Goal: Obtain resource: Obtain resource

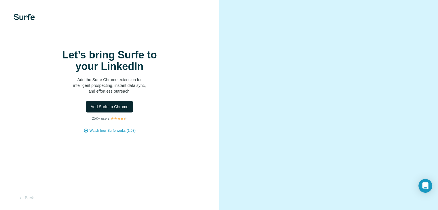
click at [113, 113] on button "Add Surfe to Chrome" at bounding box center [109, 107] width 47 height 12
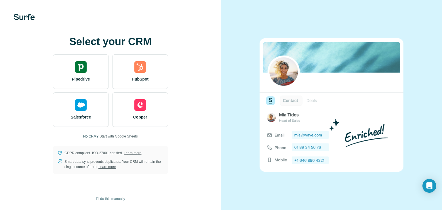
click at [113, 136] on span "Start with Google Sheets" at bounding box center [119, 136] width 38 height 5
click at [119, 137] on span "Start with Google Sheets" at bounding box center [119, 136] width 38 height 5
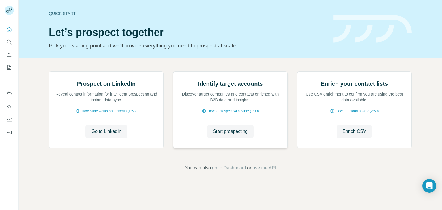
scroll to position [25, 0]
click at [8, 41] on icon "Search" at bounding box center [9, 42] width 6 height 6
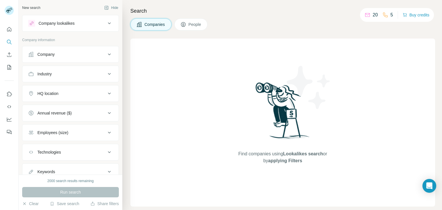
click at [96, 56] on div "Company" at bounding box center [67, 55] width 78 height 6
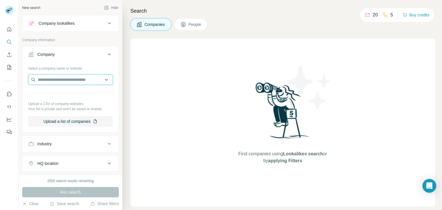
click at [95, 78] on input "text" at bounding box center [70, 80] width 85 height 10
click at [99, 81] on input "text" at bounding box center [70, 80] width 85 height 10
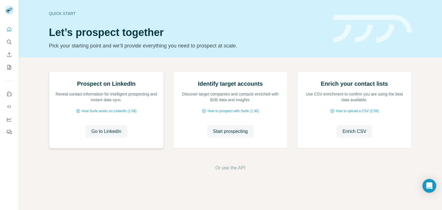
scroll to position [37, 0]
click at [7, 38] on button "Search" at bounding box center [9, 42] width 9 height 10
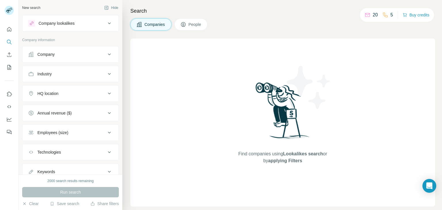
click at [202, 24] on span "People" at bounding box center [195, 25] width 13 height 6
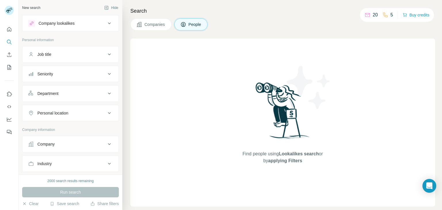
click at [94, 53] on div "Job title" at bounding box center [67, 55] width 78 height 6
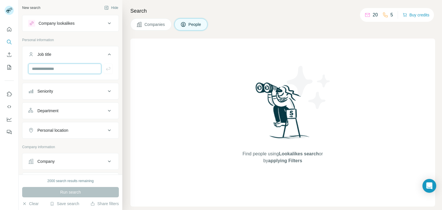
click at [66, 71] on input "text" at bounding box center [64, 69] width 73 height 10
type input "********"
click at [69, 88] on div "Seniority" at bounding box center [67, 91] width 78 height 6
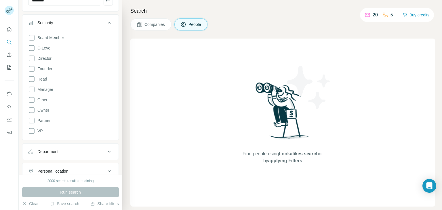
scroll to position [69, 0]
click at [106, 20] on icon at bounding box center [109, 22] width 7 height 7
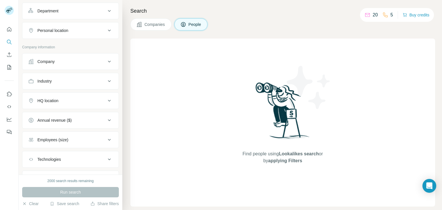
scroll to position [101, 0]
click at [106, 77] on icon at bounding box center [109, 80] width 7 height 7
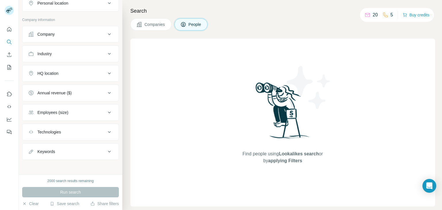
scroll to position [0, 0]
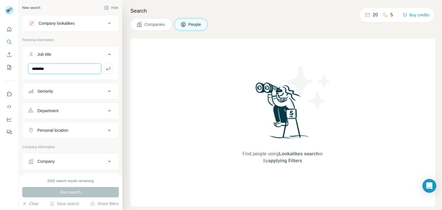
click at [81, 69] on input "********" at bounding box center [64, 69] width 73 height 10
click at [107, 69] on button "button" at bounding box center [108, 69] width 9 height 10
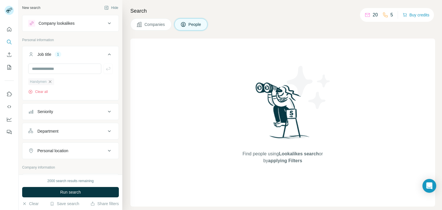
click at [51, 82] on icon "button" at bounding box center [50, 81] width 3 height 3
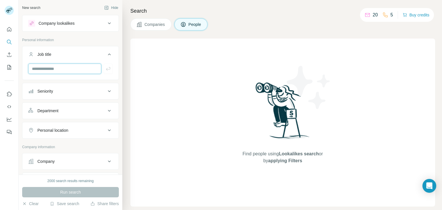
click at [56, 69] on input "text" at bounding box center [64, 69] width 73 height 10
type input "*"
click at [106, 22] on icon at bounding box center [109, 23] width 7 height 7
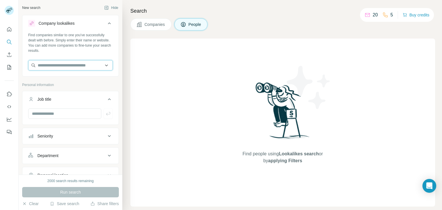
click at [70, 68] on input "text" at bounding box center [70, 65] width 85 height 10
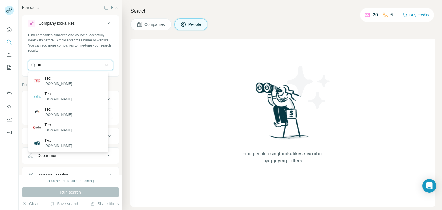
type input "*"
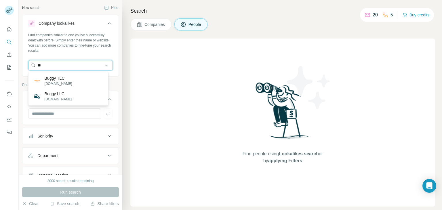
type input "*"
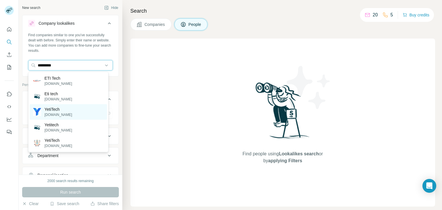
type input "*********"
click at [61, 115] on p "[DOMAIN_NAME]" at bounding box center [59, 114] width 28 height 5
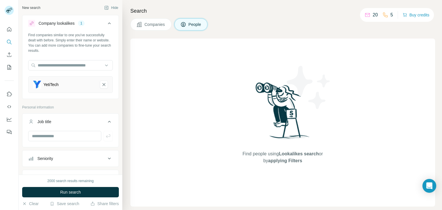
scroll to position [25, 0]
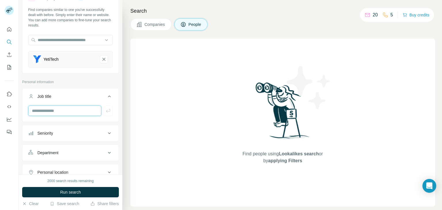
click at [69, 114] on input "text" at bounding box center [64, 111] width 73 height 10
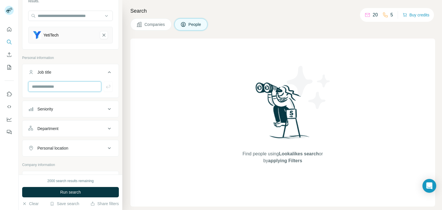
scroll to position [49, 0]
click at [65, 87] on input "text" at bounding box center [64, 87] width 73 height 10
type input "**********"
click at [108, 84] on button "button" at bounding box center [108, 87] width 9 height 10
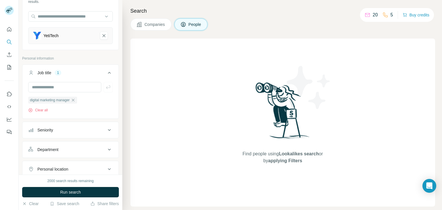
click at [106, 127] on icon at bounding box center [109, 130] width 7 height 7
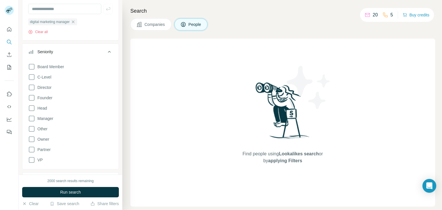
scroll to position [127, 0]
click at [31, 118] on icon at bounding box center [31, 119] width 7 height 7
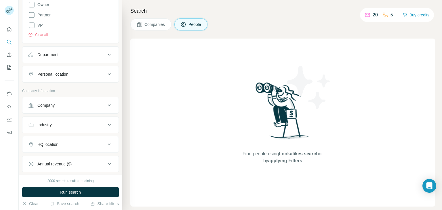
scroll to position [261, 0]
click at [101, 52] on div "Department" at bounding box center [67, 55] width 78 height 6
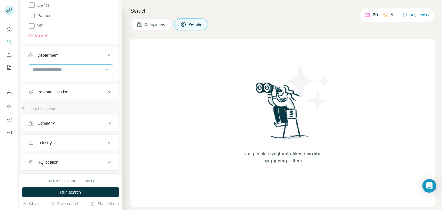
click at [73, 69] on input at bounding box center [67, 69] width 71 height 6
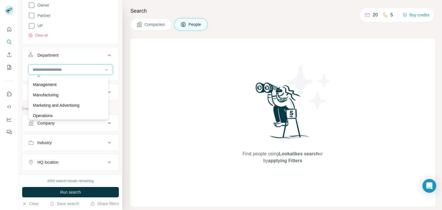
scroll to position [117, 0]
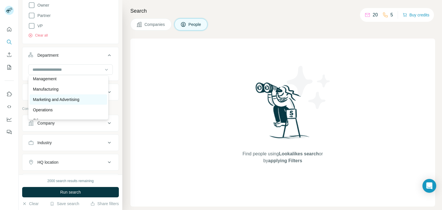
click at [70, 101] on p "Marketing and Advertising" at bounding box center [56, 100] width 46 height 6
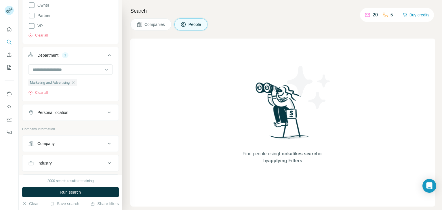
click at [84, 112] on div "Personal location" at bounding box center [67, 113] width 78 height 6
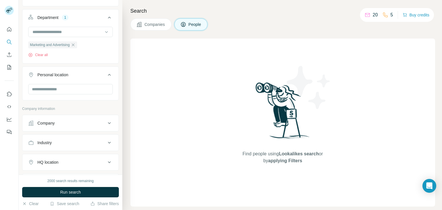
scroll to position [299, 0]
click at [72, 88] on input "text" at bounding box center [70, 89] width 85 height 10
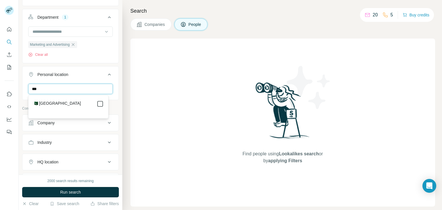
type input "***"
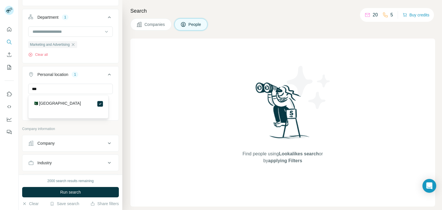
click at [96, 77] on div "Personal location 1" at bounding box center [67, 75] width 78 height 6
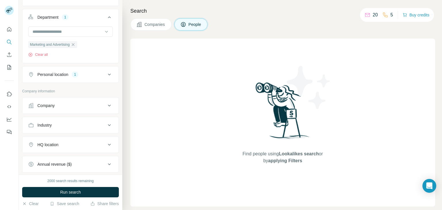
click at [107, 75] on icon at bounding box center [109, 74] width 7 height 7
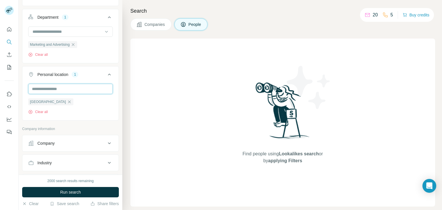
click at [81, 91] on input "text" at bounding box center [70, 89] width 85 height 10
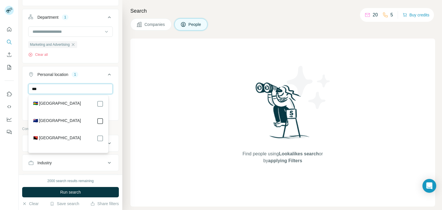
type input "***"
click at [75, 122] on div "🇳🇿 [GEOGRAPHIC_DATA]" at bounding box center [68, 121] width 71 height 7
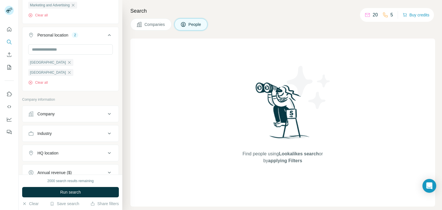
scroll to position [337, 0]
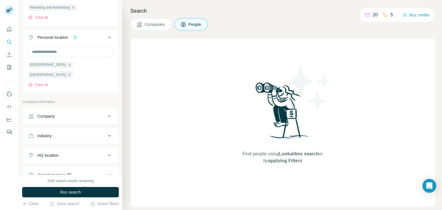
click at [89, 113] on div "Company" at bounding box center [67, 116] width 78 height 6
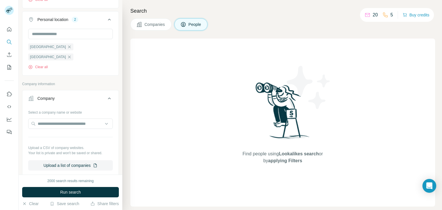
scroll to position [354, 0]
click at [90, 119] on input "text" at bounding box center [70, 124] width 85 height 10
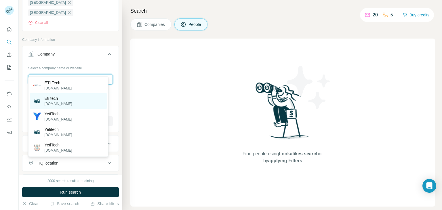
scroll to position [398, 0]
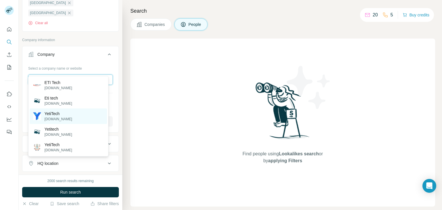
type input "*********"
click at [68, 117] on div "YetiTech [DOMAIN_NAME]" at bounding box center [68, 117] width 77 height 16
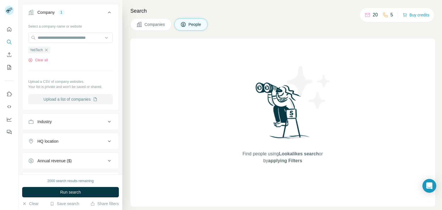
scroll to position [478, 0]
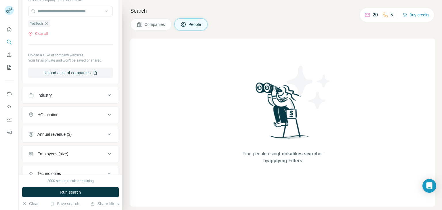
click at [97, 88] on button "Industry" at bounding box center [70, 95] width 96 height 14
click at [93, 107] on input at bounding box center [67, 110] width 71 height 6
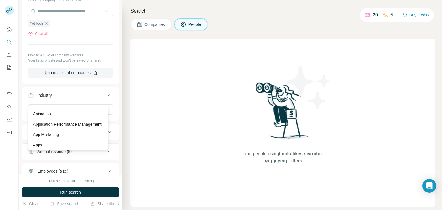
scroll to position [234, 0]
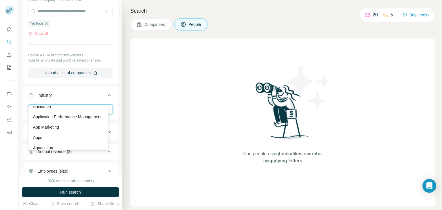
click at [62, 107] on input at bounding box center [67, 110] width 71 height 6
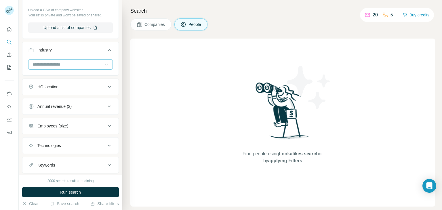
scroll to position [527, 0]
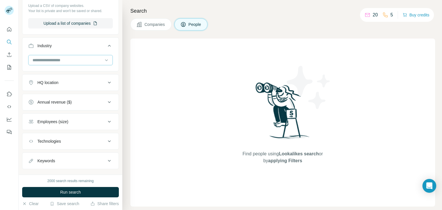
click at [59, 57] on input at bounding box center [67, 60] width 71 height 6
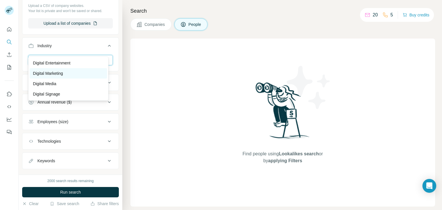
type input "*******"
click at [65, 70] on div "Digital Marketing" at bounding box center [68, 73] width 77 height 10
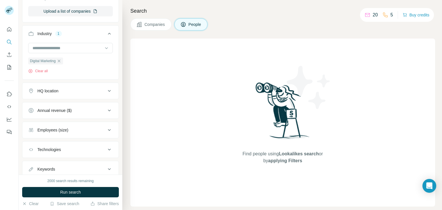
scroll to position [542, 0]
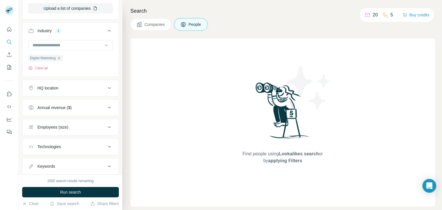
click at [85, 85] on div "HQ location" at bounding box center [67, 88] width 78 height 6
drag, startPoint x: 85, startPoint y: 80, endPoint x: 77, endPoint y: 77, distance: 8.6
click at [77, 85] on div "HQ location" at bounding box center [67, 88] width 78 height 6
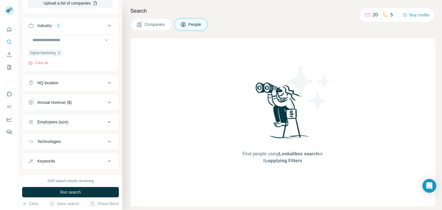
scroll to position [548, 0]
click at [108, 157] on icon at bounding box center [109, 160] width 7 height 7
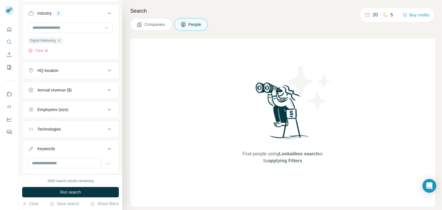
scroll to position [560, 0]
click at [63, 158] on input "text" at bounding box center [64, 163] width 73 height 10
type input "**********"
click at [106, 161] on icon "button" at bounding box center [108, 162] width 4 height 3
click at [76, 158] on input "text" at bounding box center [64, 163] width 73 height 10
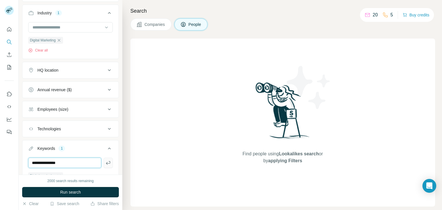
type input "**********"
click at [106, 161] on icon "button" at bounding box center [108, 162] width 4 height 3
click at [78, 158] on input "text" at bounding box center [64, 163] width 73 height 10
type input "***"
type input "**********"
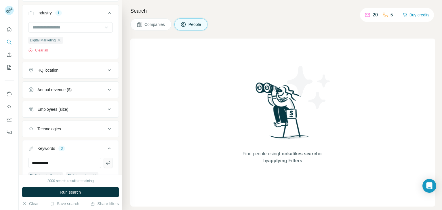
click at [106, 161] on icon "button" at bounding box center [108, 162] width 4 height 3
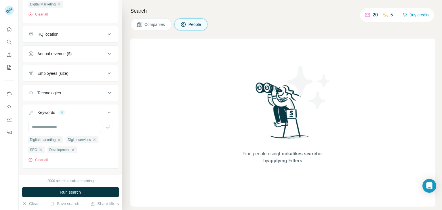
click at [106, 90] on icon at bounding box center [109, 93] width 7 height 7
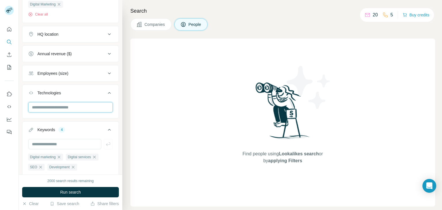
click at [87, 102] on input "text" at bounding box center [70, 107] width 85 height 10
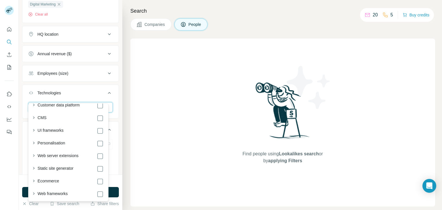
scroll to position [103, 0]
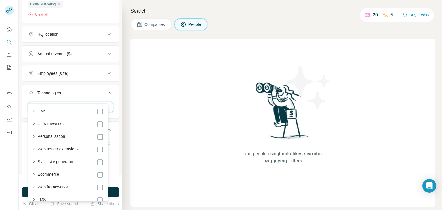
type input "*********"
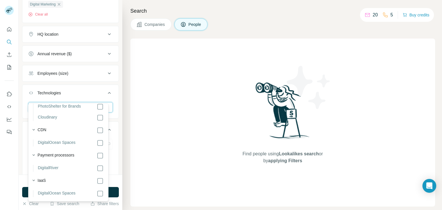
scroll to position [0, 0]
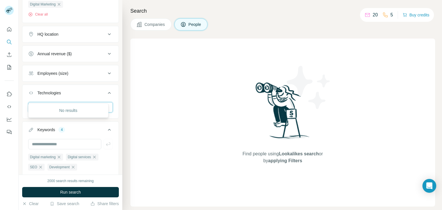
type input "*******"
click at [157, 110] on div "Find people using Lookalikes search or by applying Filters" at bounding box center [282, 123] width 305 height 168
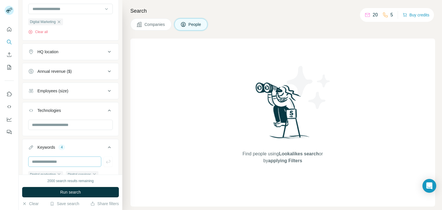
scroll to position [558, 0]
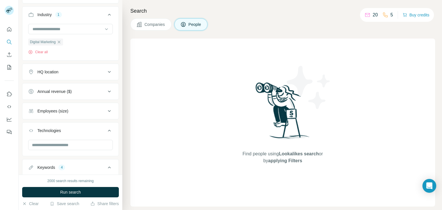
click at [106, 108] on icon at bounding box center [109, 111] width 7 height 7
click at [100, 189] on button "Run search" at bounding box center [70, 192] width 97 height 10
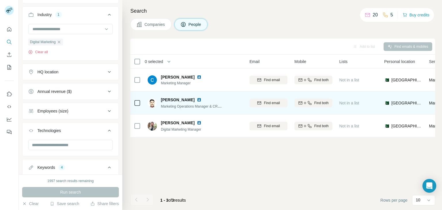
scroll to position [0, 0]
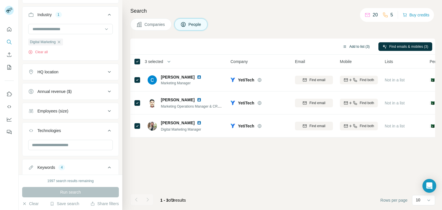
click at [362, 46] on button "Add to list (3)" at bounding box center [356, 46] width 35 height 9
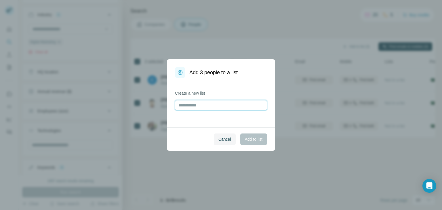
click at [205, 104] on input "text" at bounding box center [221, 105] width 92 height 10
type input "*"
type input "**********"
click at [246, 139] on span "Add to list" at bounding box center [254, 139] width 18 height 6
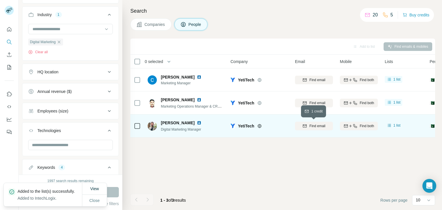
click at [311, 124] on span "Find email" at bounding box center [317, 125] width 16 height 5
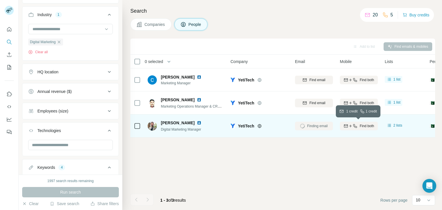
click at [356, 125] on icon "button" at bounding box center [355, 126] width 5 height 5
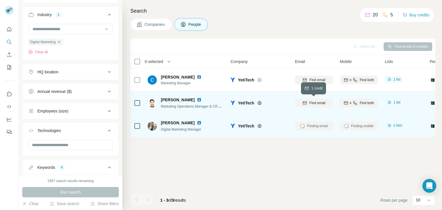
click at [322, 103] on span "Find email" at bounding box center [317, 102] width 16 height 5
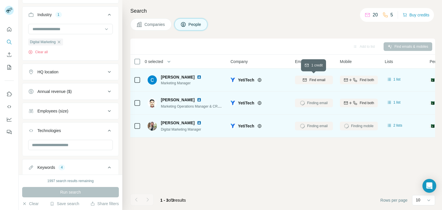
click at [316, 76] on button "Find email" at bounding box center [314, 80] width 38 height 9
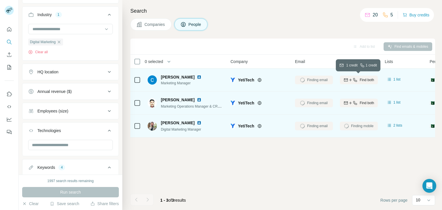
click at [354, 76] on button "Find both" at bounding box center [359, 80] width 38 height 9
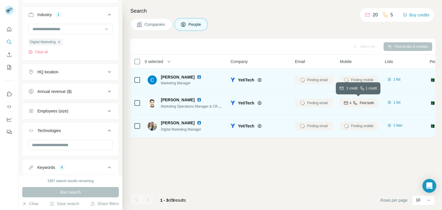
click at [354, 102] on icon "button" at bounding box center [355, 103] width 4 height 4
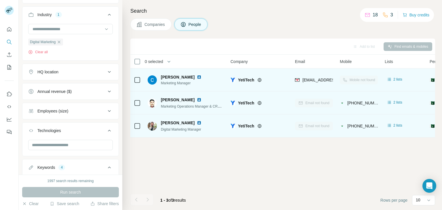
click at [180, 162] on div "Add to list Find emails & mobiles 0 selected People Company Email Mobile Lists …" at bounding box center [282, 125] width 305 height 172
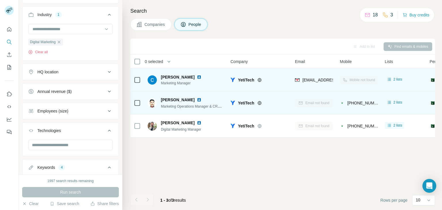
click at [207, 178] on div "Add to list Find emails & mobiles 0 selected People Company Email Mobile Lists …" at bounding box center [282, 125] width 305 height 172
